Goal: Navigation & Orientation: Find specific page/section

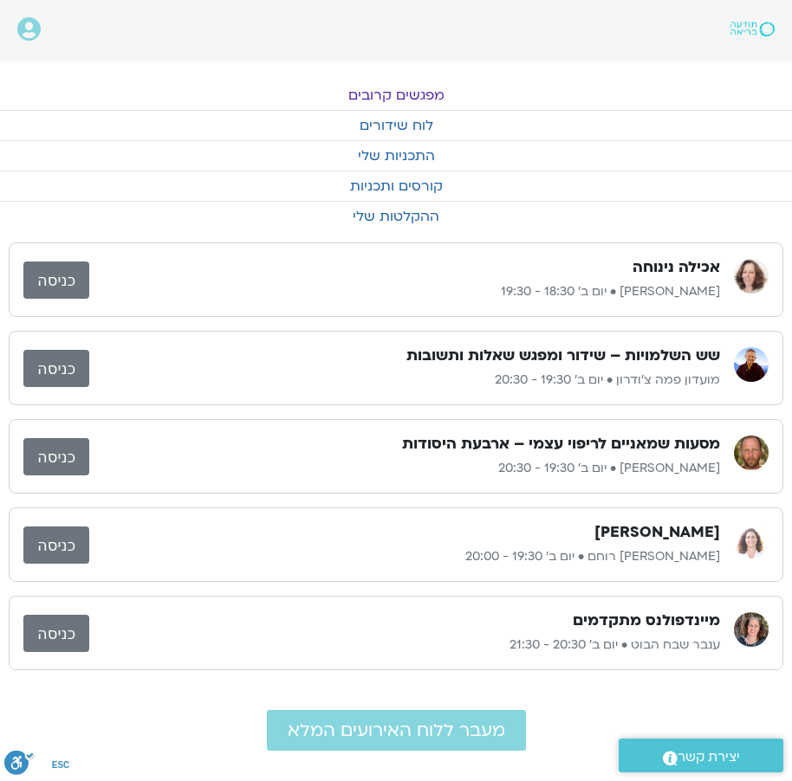
click at [359, 92] on link "מפגשים קרובים" at bounding box center [396, 95] width 792 height 29
click at [379, 88] on link "מפגשים קרובים" at bounding box center [396, 95] width 792 height 29
click at [59, 272] on link "כניסה" at bounding box center [56, 280] width 66 height 37
click at [406, 95] on link "מפגשים קרובים" at bounding box center [396, 95] width 792 height 29
click at [408, 90] on link "מפגשים קרובים" at bounding box center [396, 95] width 792 height 29
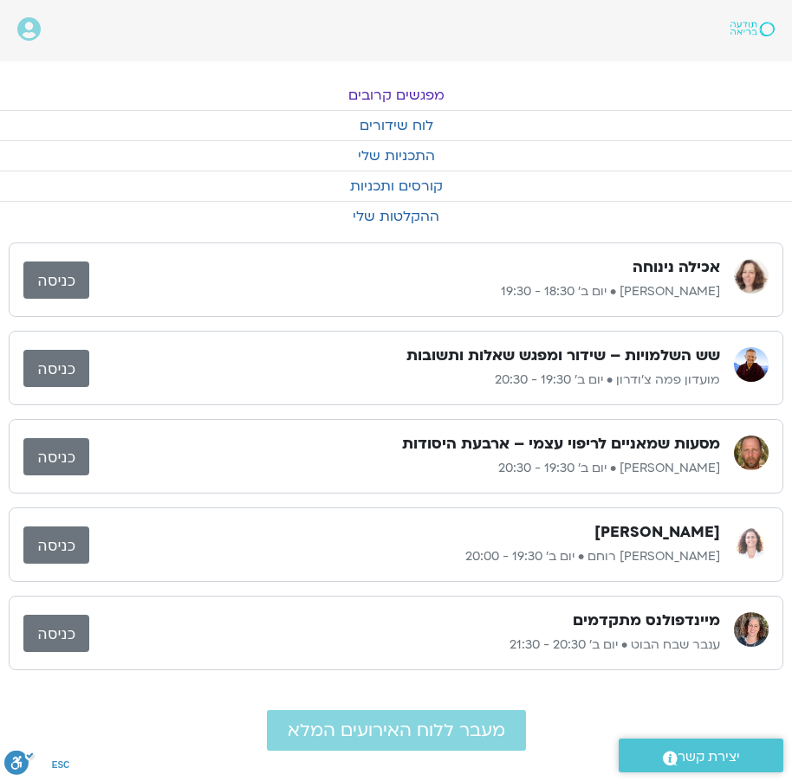
click at [410, 90] on link "מפגשים קרובים" at bounding box center [396, 95] width 792 height 29
click at [412, 120] on link "לוח שידורים" at bounding box center [396, 125] width 792 height 29
click at [380, 95] on link "מפגשים קרובים" at bounding box center [396, 95] width 792 height 29
